Goal: Information Seeking & Learning: Learn about a topic

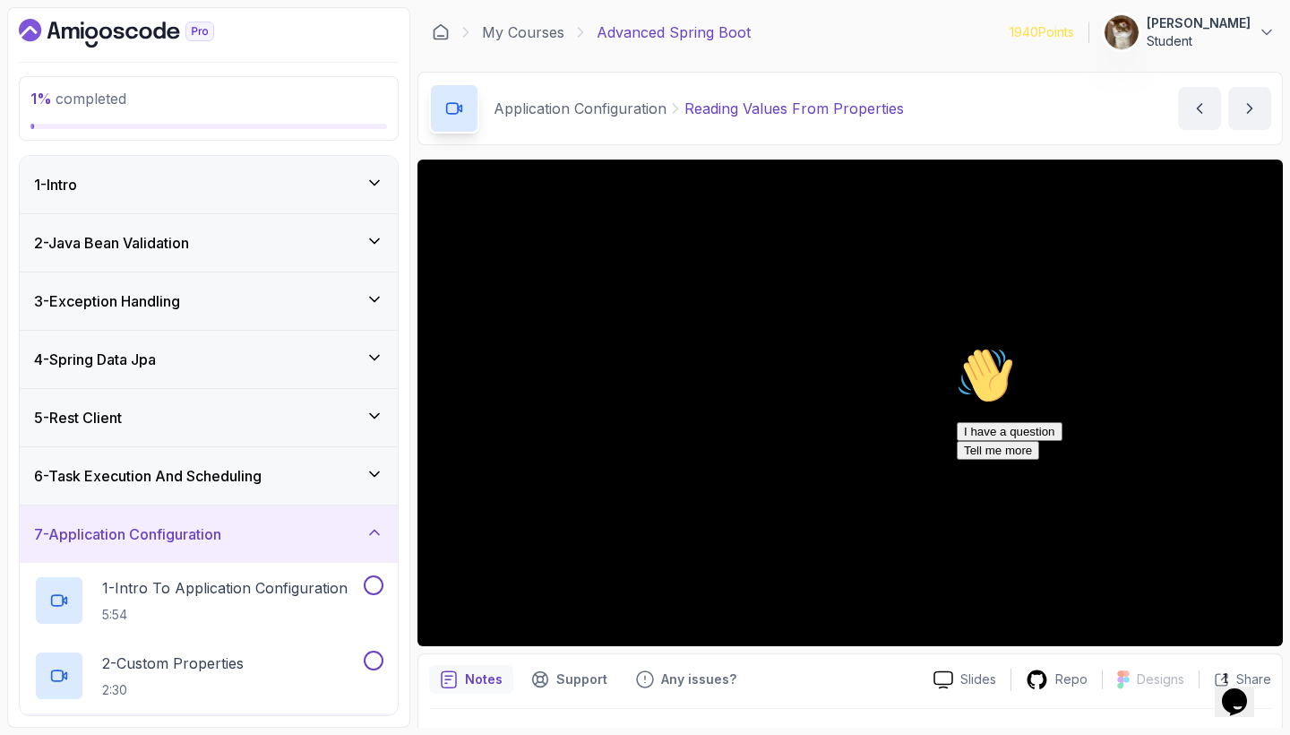
scroll to position [480, 0]
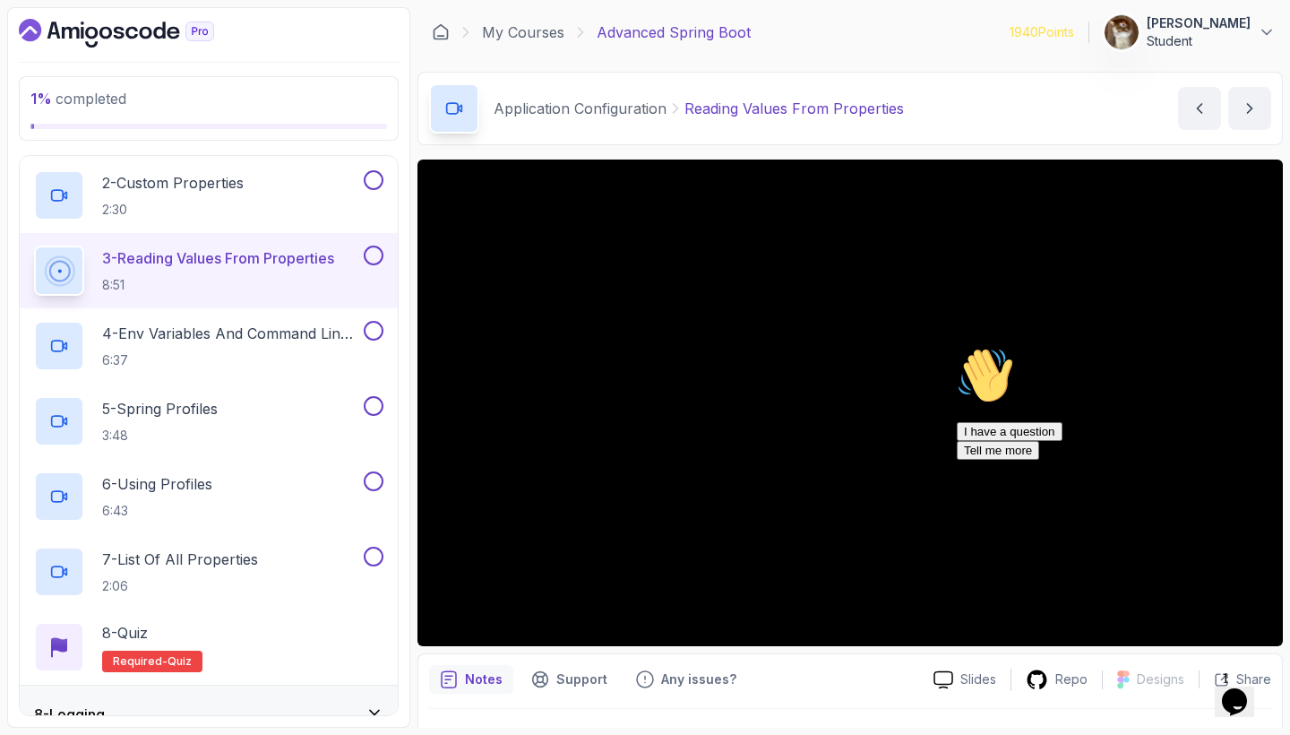
click at [957, 347] on icon "Chat attention grabber" at bounding box center [957, 347] width 0 height 0
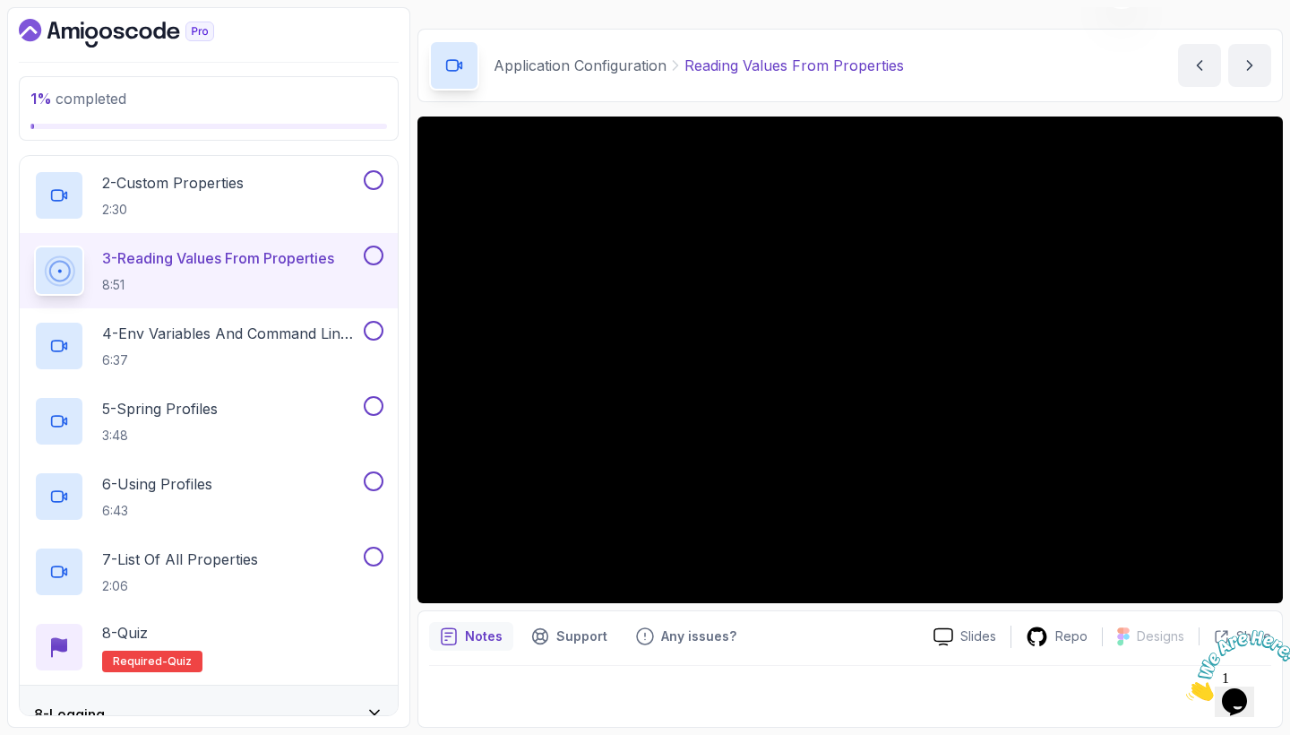
scroll to position [43, 0]
click at [1186, 688] on icon "Close" at bounding box center [1186, 695] width 0 height 15
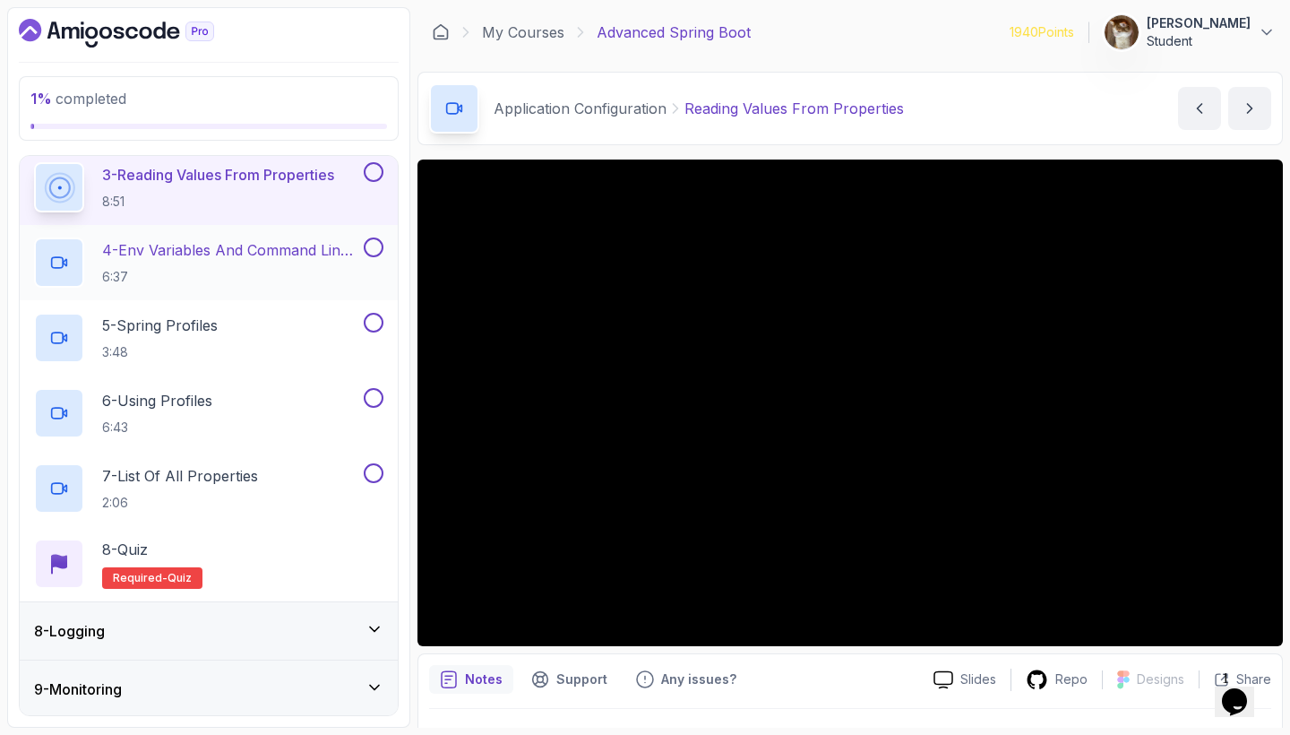
scroll to position [570, 0]
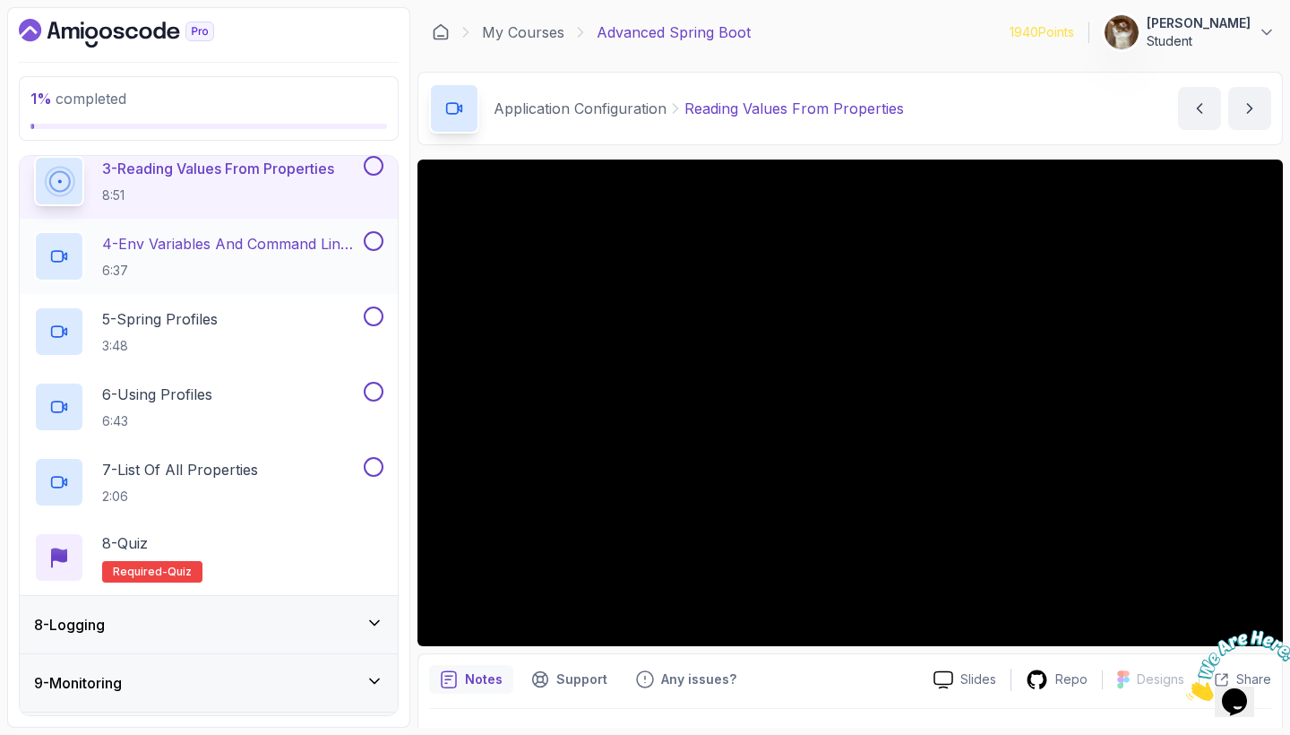
click at [194, 255] on h2 "4 - Env Variables And Command Line Arguments 6:37" at bounding box center [231, 256] width 258 height 47
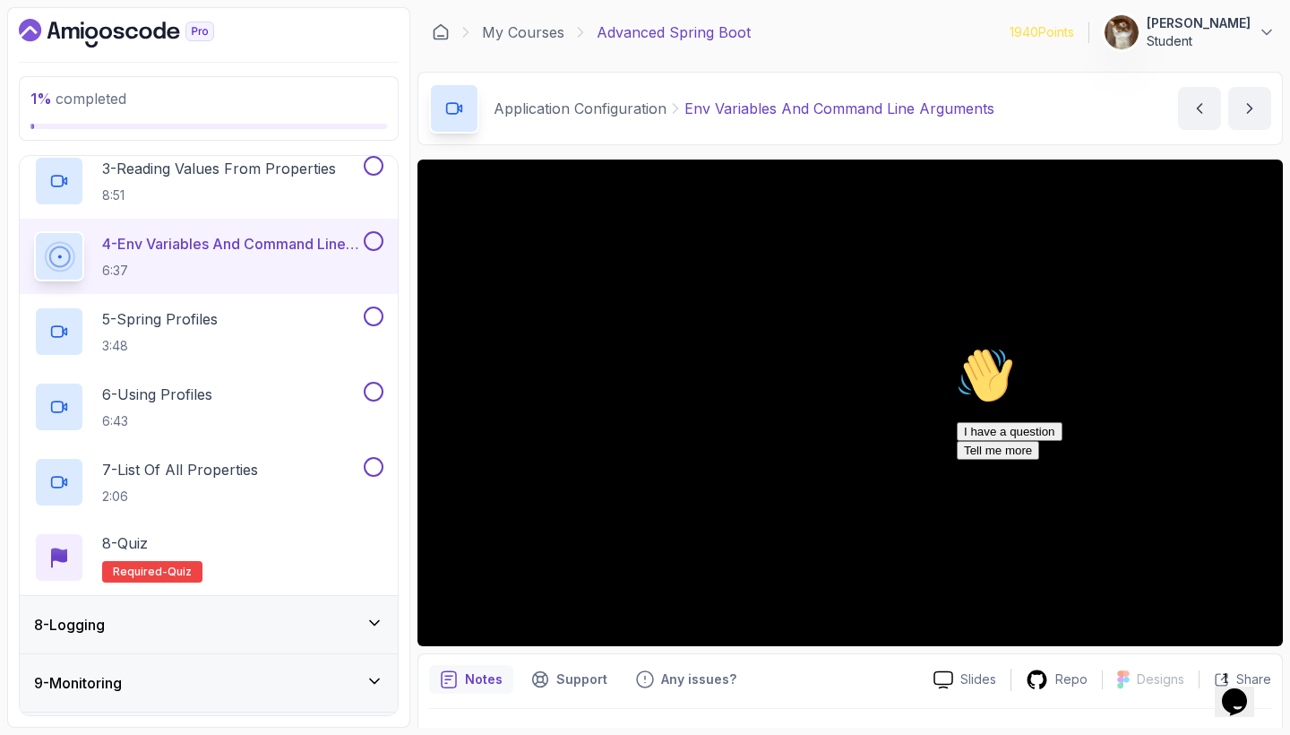
click at [1010, 435] on div "Hi! How can we help? I have a question Tell me more" at bounding box center [1118, 403] width 323 height 113
click at [973, 408] on div "Hi! How can we help? I have a question Tell me more" at bounding box center [1118, 403] width 323 height 113
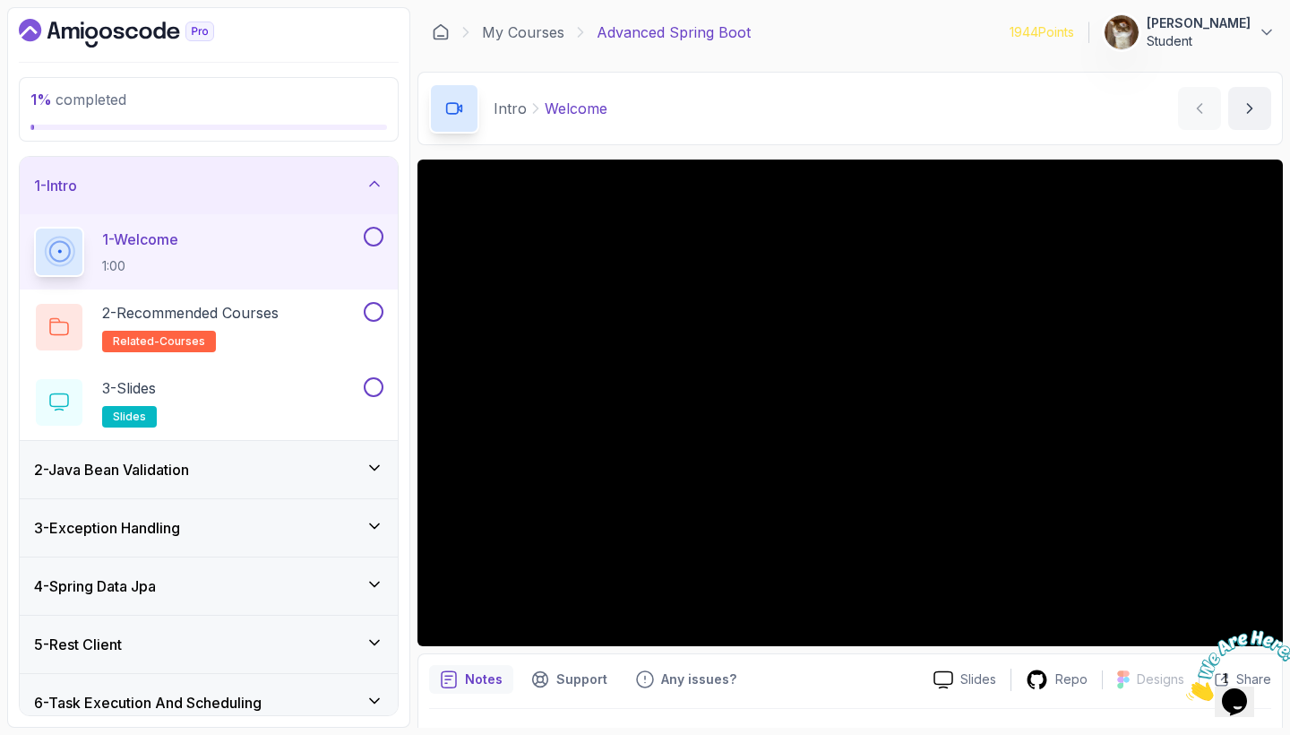
click at [377, 187] on icon at bounding box center [375, 184] width 18 height 18
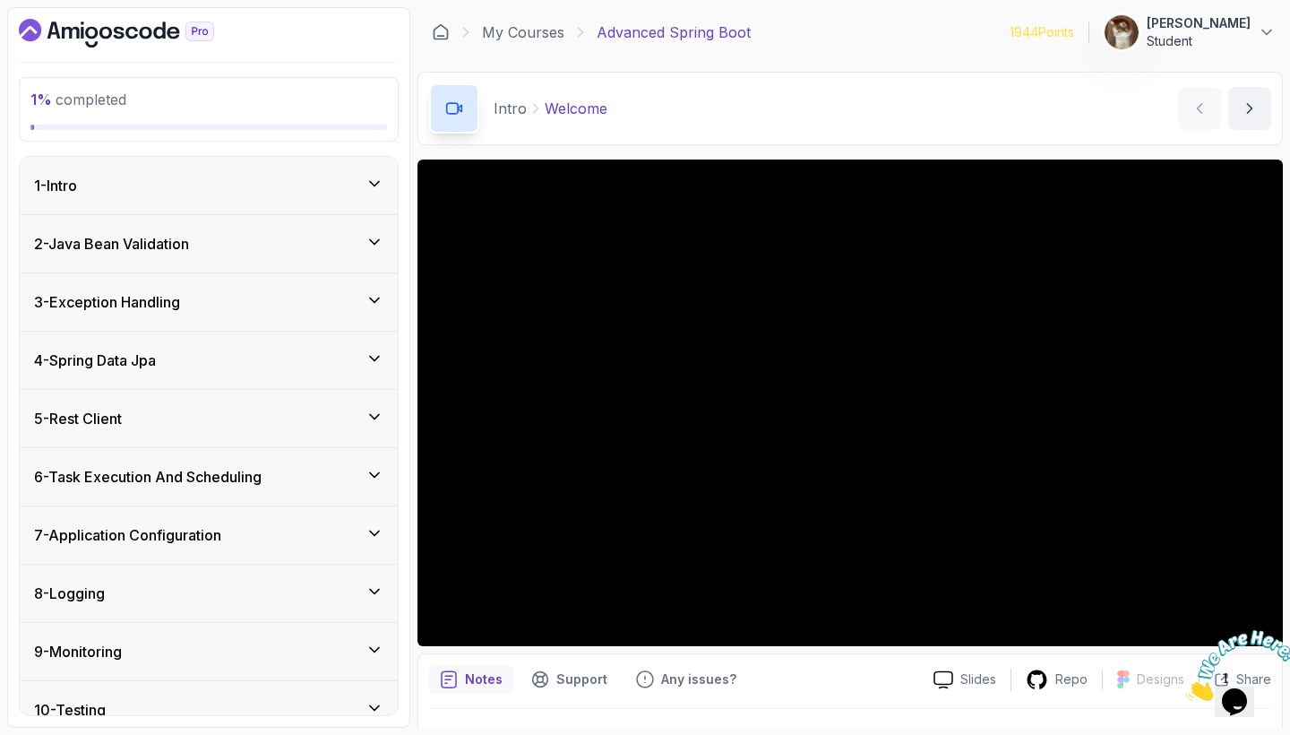
click at [318, 544] on div "7 - Application Configuration" at bounding box center [208, 535] width 349 height 22
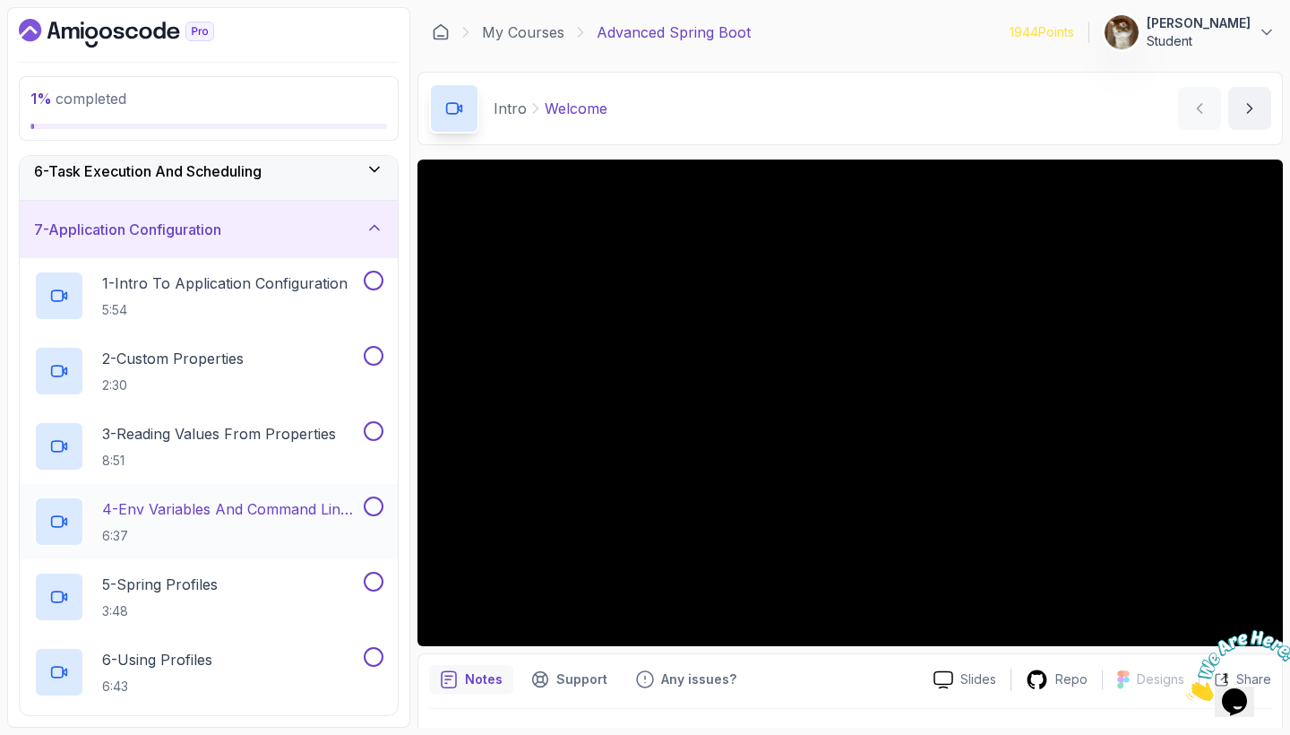
scroll to position [313, 0]
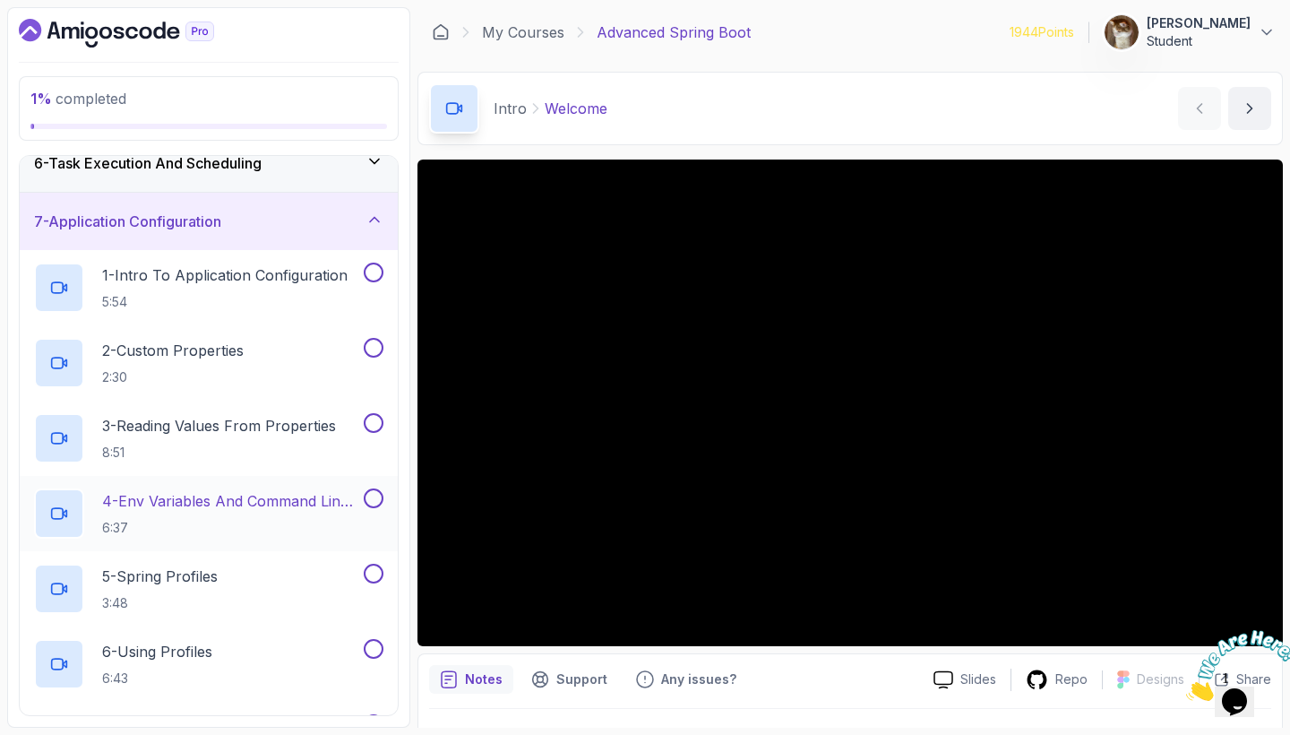
click at [280, 490] on p "4 - Env Variables And Command Line Arguments" at bounding box center [231, 501] width 258 height 22
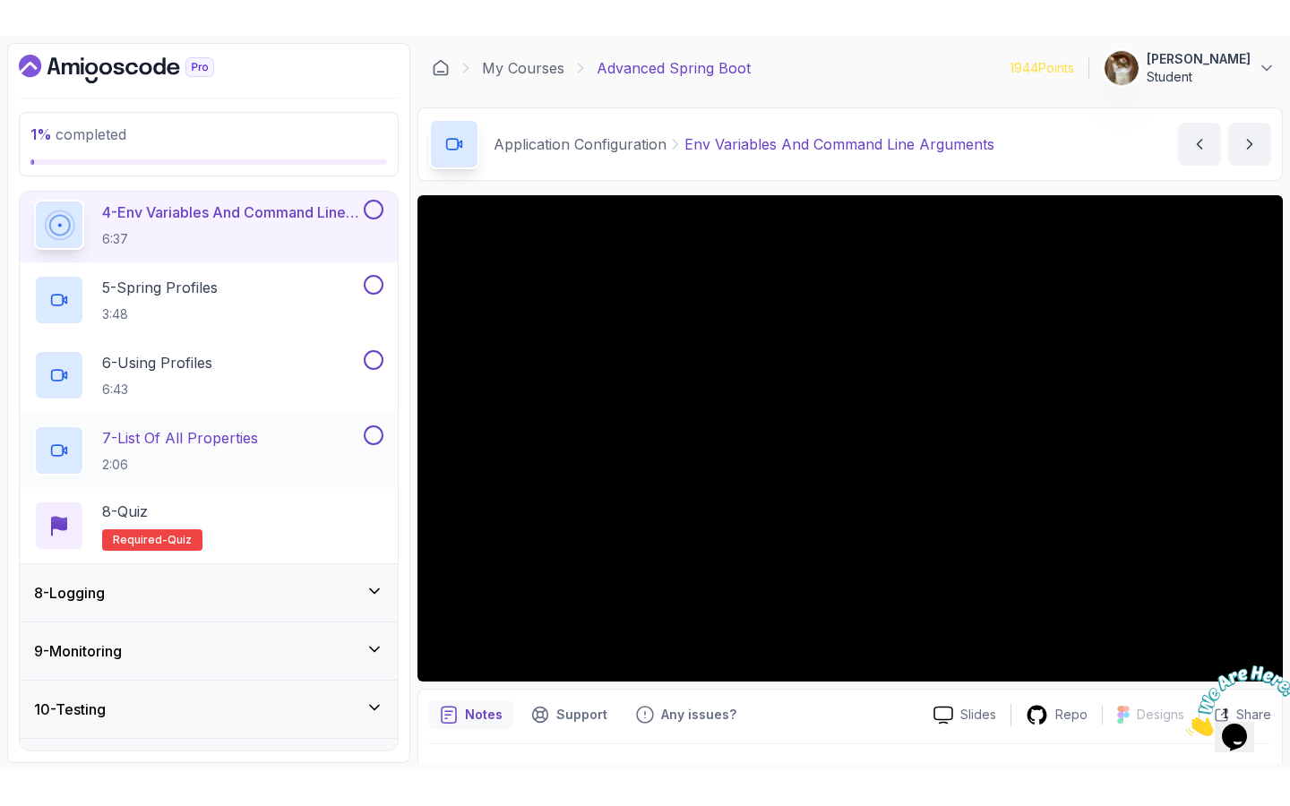
scroll to position [636, 0]
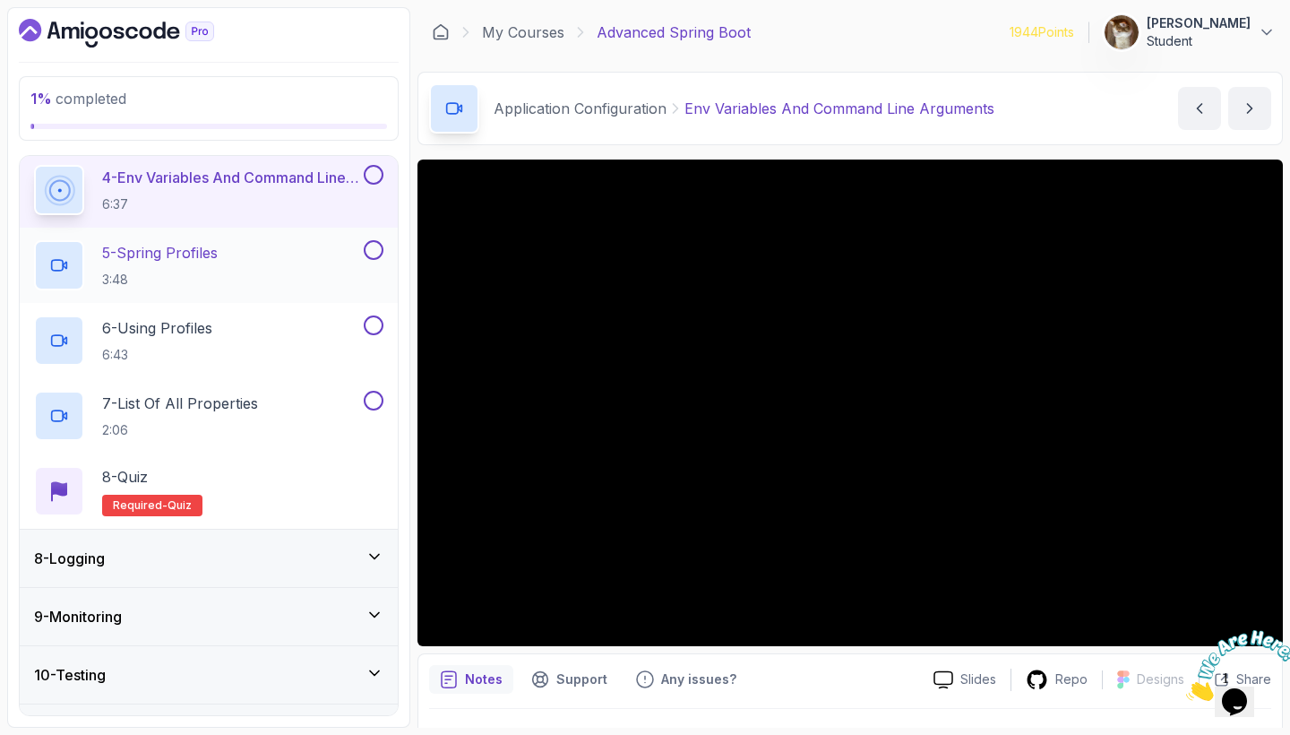
click at [211, 258] on p "5 - Spring Profiles" at bounding box center [160, 253] width 116 height 22
